Goal: Check status: Check status

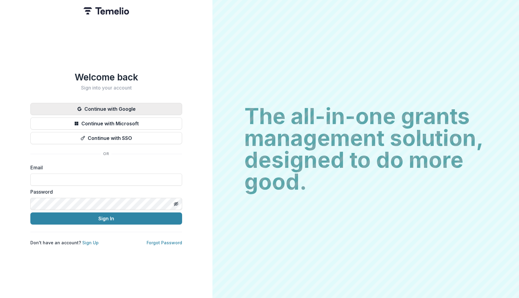
click at [134, 105] on button "Continue with Google" at bounding box center [106, 109] width 152 height 12
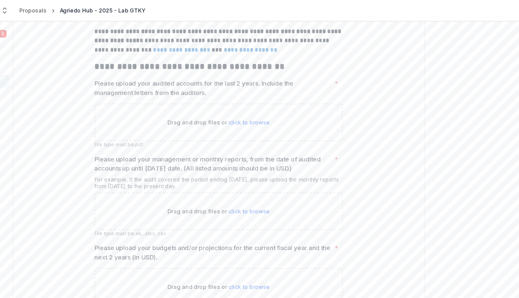
scroll to position [252, 0]
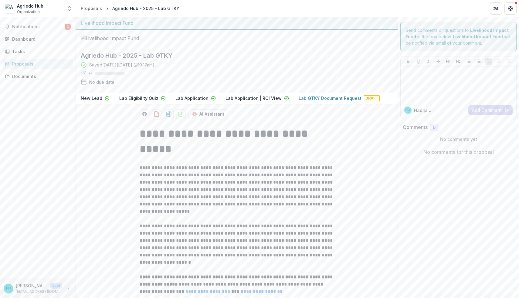
click at [39, 66] on div "Proposals" at bounding box center [40, 64] width 56 height 6
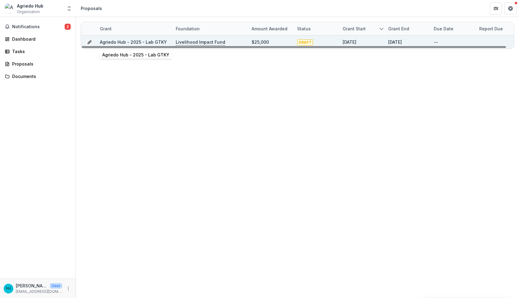
click at [145, 41] on link "Agriedo Hub - 2025 - Lab GTKY" at bounding box center [133, 41] width 67 height 5
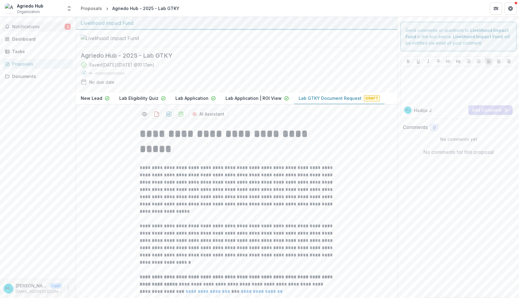
click at [34, 24] on span "Notifications" at bounding box center [38, 26] width 53 height 5
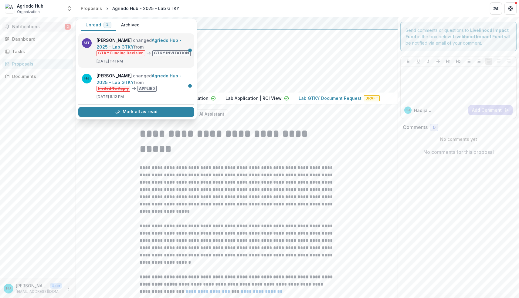
click at [145, 50] on link "Agriedo Hub - 2025 - Lab GTKY" at bounding box center [139, 44] width 85 height 12
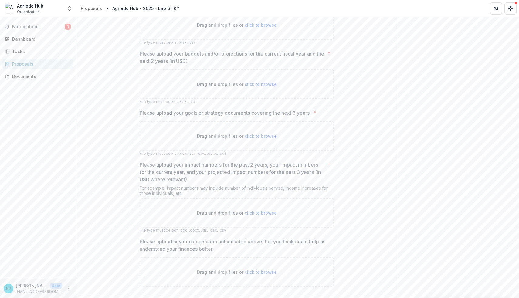
scroll to position [422, 0]
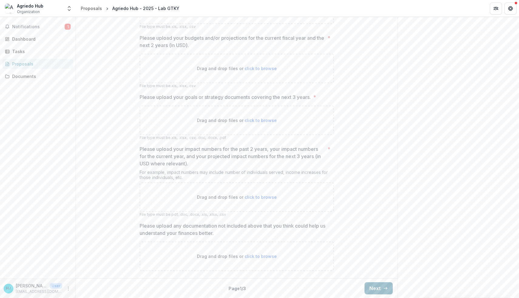
click at [372, 288] on button "Next" at bounding box center [379, 288] width 28 height 12
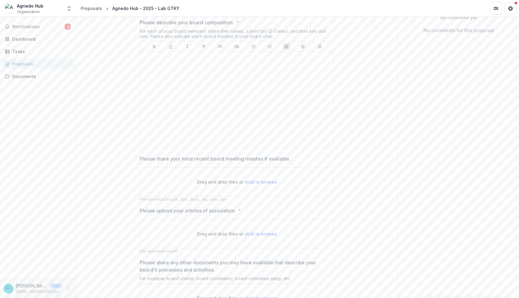
scroll to position [176, 0]
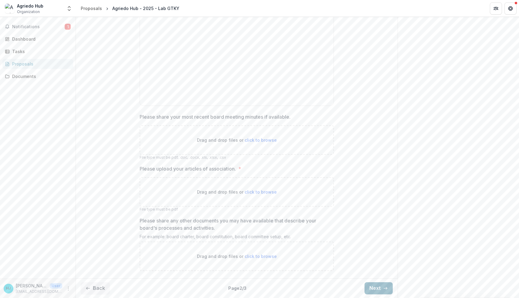
click at [374, 287] on button "Next" at bounding box center [379, 288] width 28 height 12
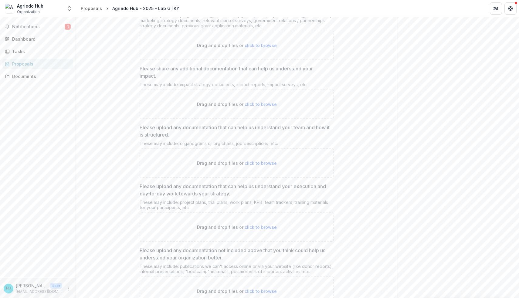
scroll to position [0, 0]
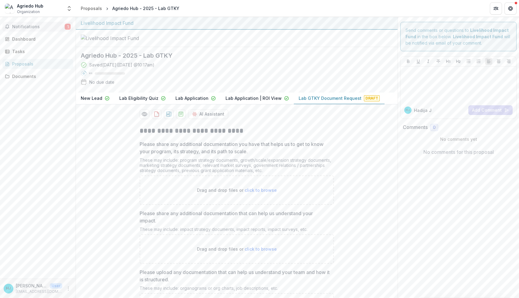
click at [46, 26] on span "Notifications" at bounding box center [38, 26] width 53 height 5
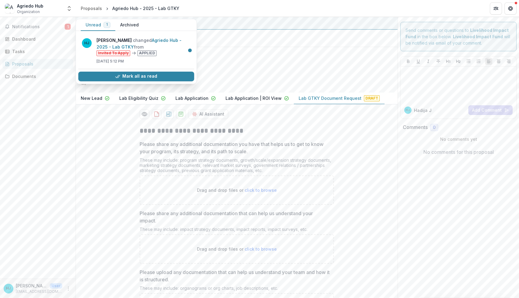
click at [255, 59] on h2 "Agriedo Hub - 2025 - Lab GTKY" at bounding box center [232, 55] width 303 height 7
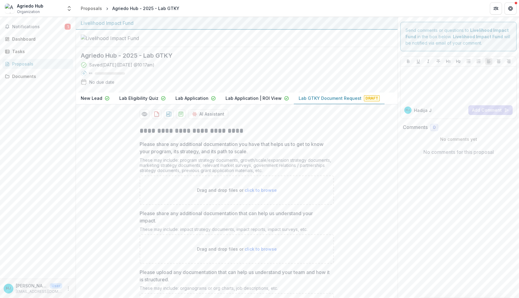
scroll to position [333, 0]
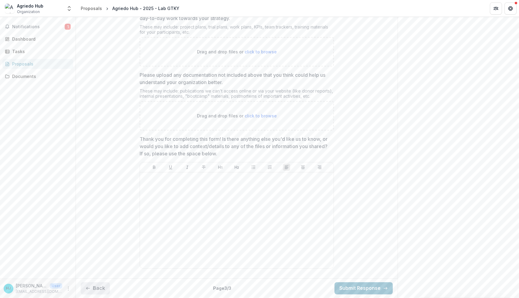
click at [100, 289] on button "Back" at bounding box center [95, 288] width 29 height 12
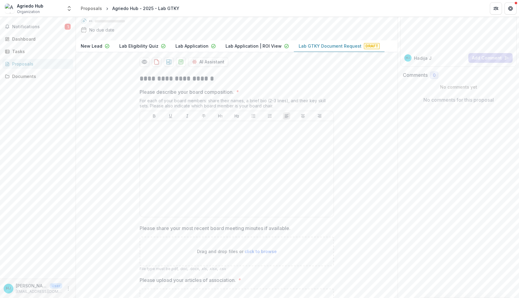
scroll to position [0, 0]
